Goal: Book appointment/travel/reservation

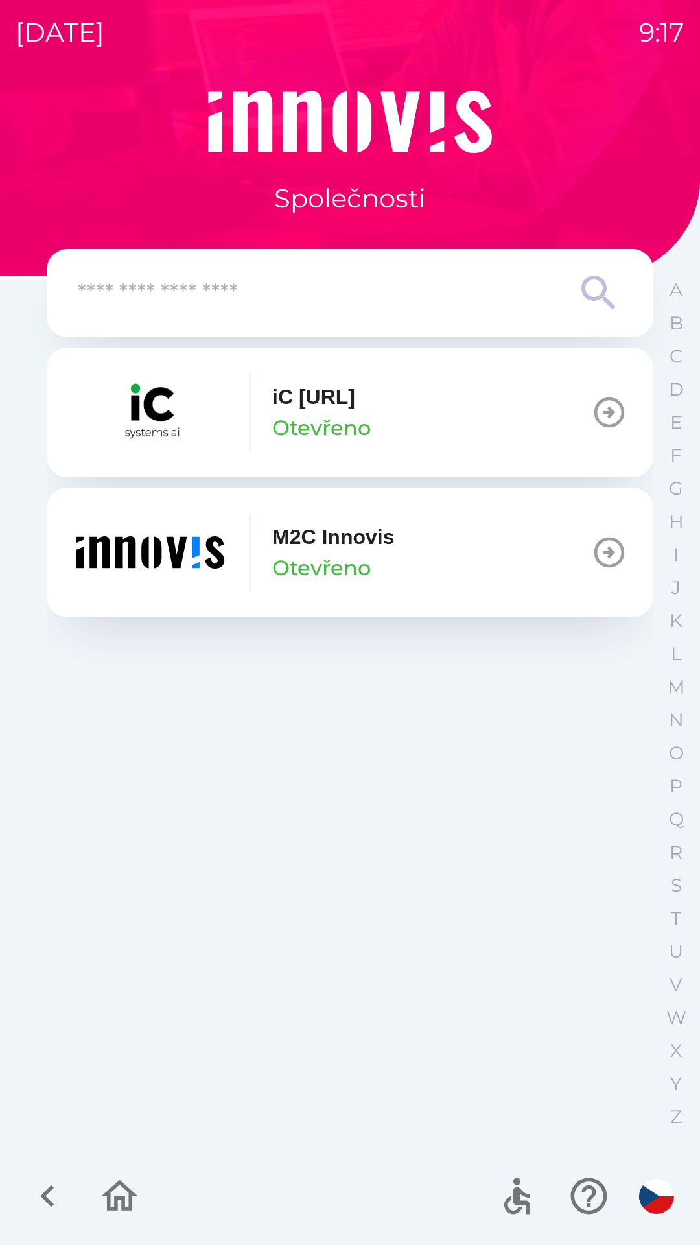
click at [355, 401] on p "iC [URL]" at bounding box center [313, 396] width 83 height 31
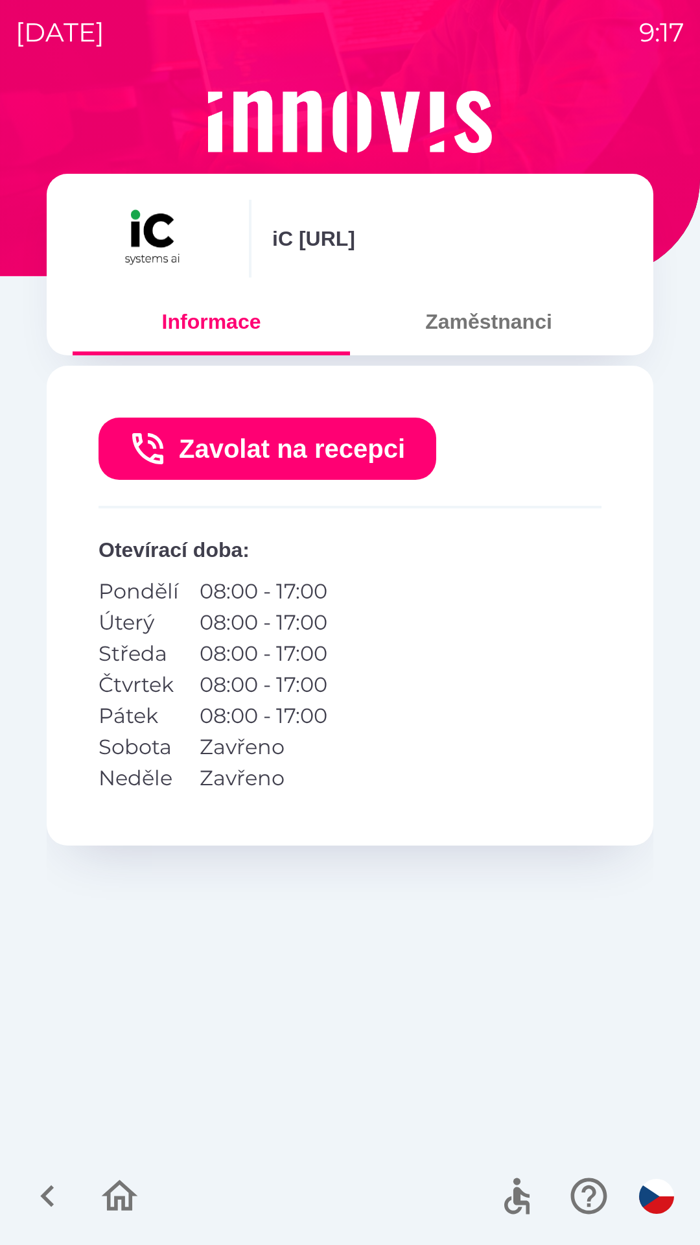
click at [490, 316] on button "Zaměstnanci" at bounding box center [489, 321] width 278 height 47
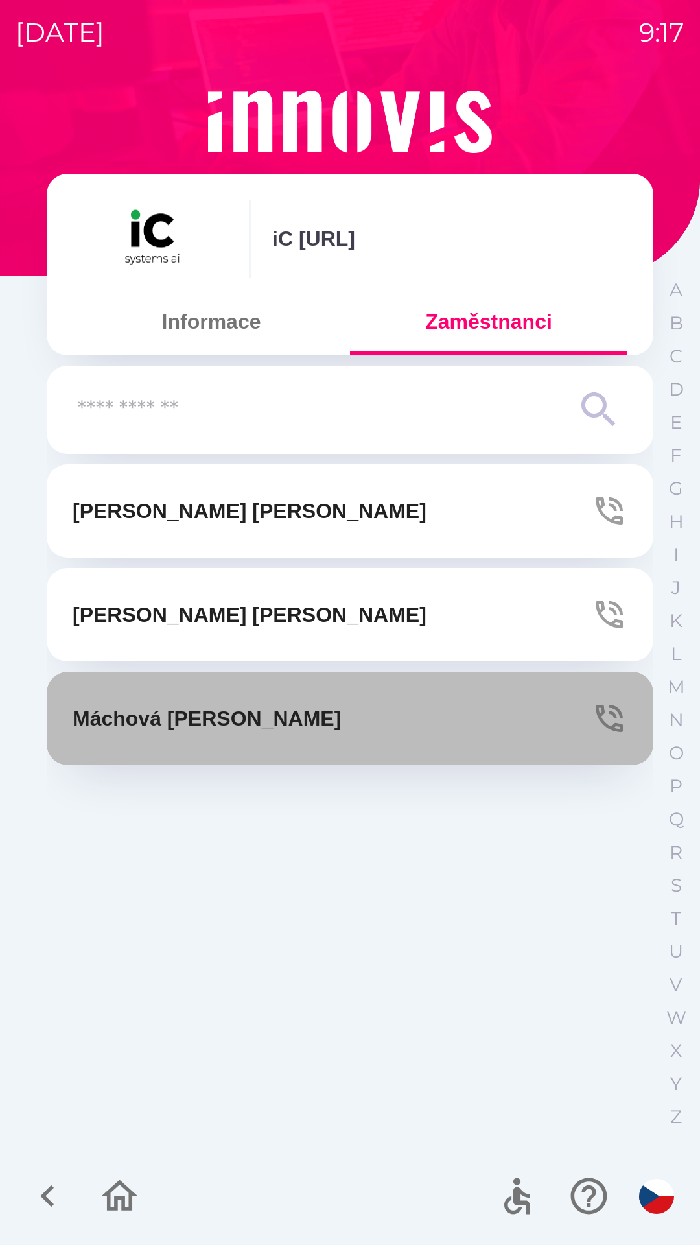
click at [246, 716] on p "[PERSON_NAME]" at bounding box center [207, 718] width 268 height 31
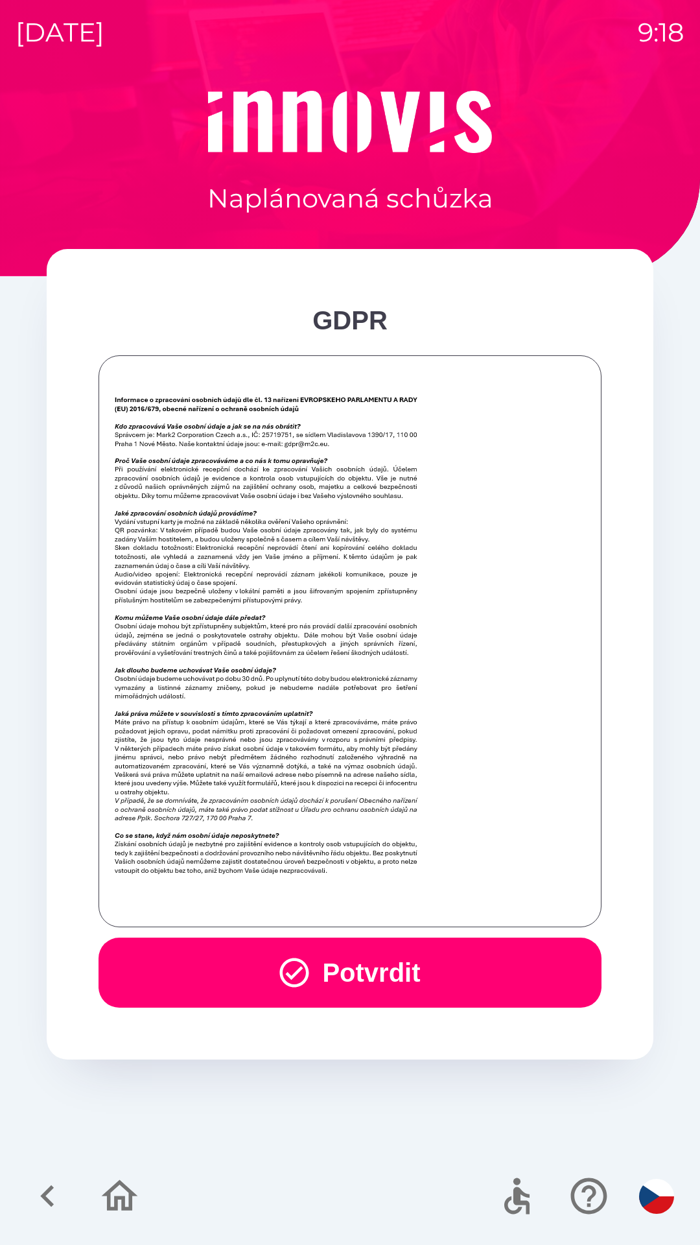
click at [393, 967] on button "Potvrdit" at bounding box center [350, 973] width 503 height 70
